Goal: Use online tool/utility

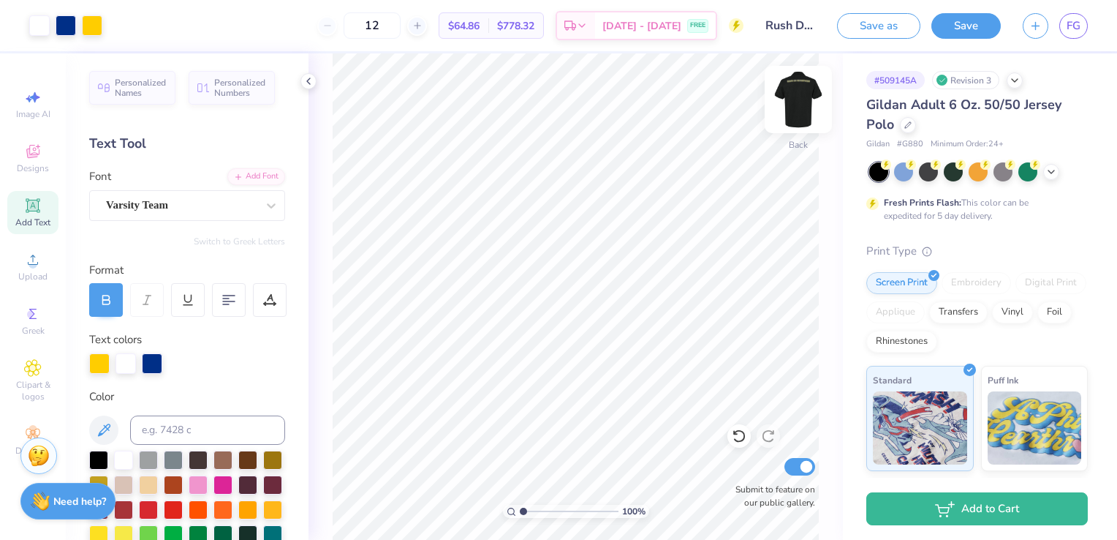
click at [806, 104] on img at bounding box center [798, 99] width 59 height 59
click at [794, 108] on img at bounding box center [798, 99] width 59 height 59
type input "3.60"
type input "1.93"
type input "3.20"
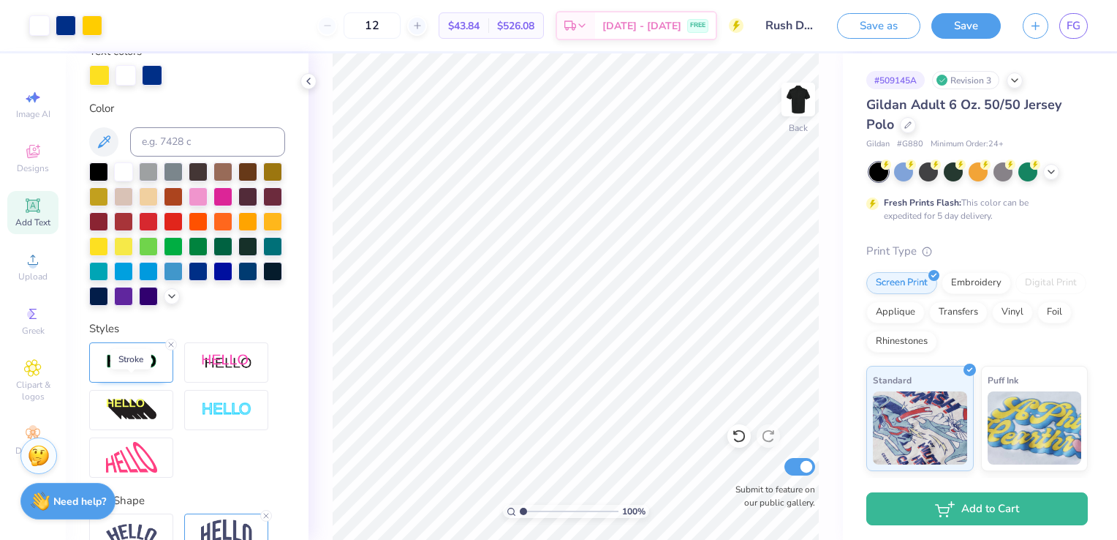
scroll to position [231, 0]
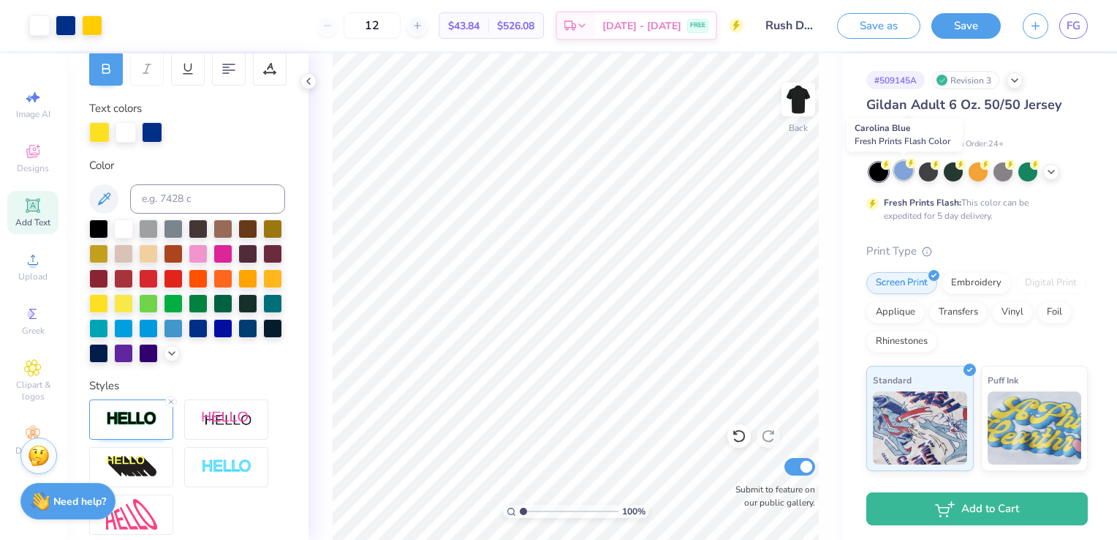
click at [910, 176] on div at bounding box center [903, 170] width 19 height 19
click at [928, 167] on div at bounding box center [928, 170] width 19 height 19
click at [978, 171] on div at bounding box center [978, 170] width 19 height 19
click at [902, 174] on div at bounding box center [903, 170] width 19 height 19
click at [1021, 177] on div at bounding box center [1028, 170] width 19 height 19
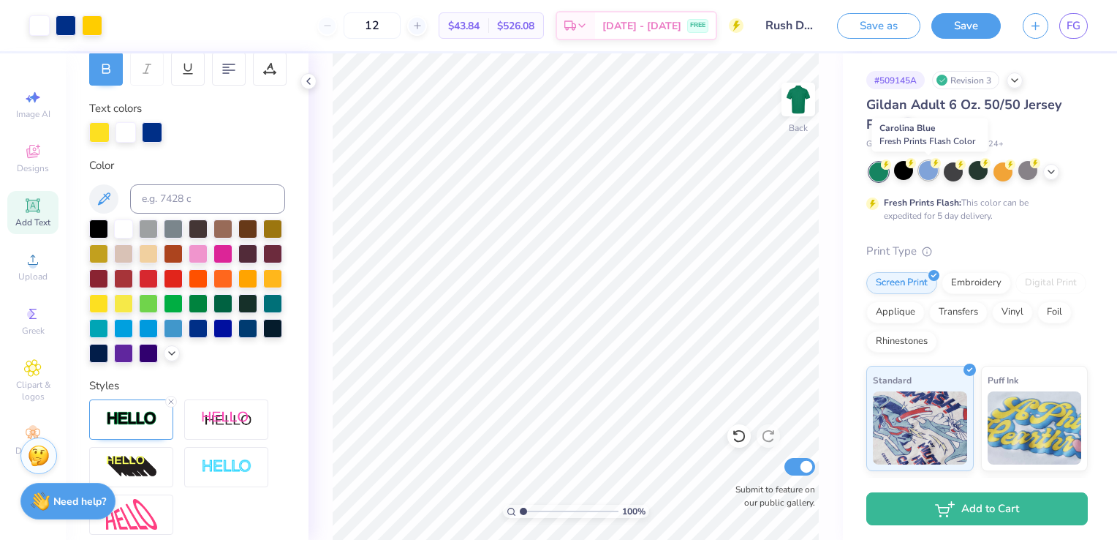
click at [921, 178] on div at bounding box center [928, 170] width 19 height 19
click at [906, 173] on div at bounding box center [903, 170] width 19 height 19
